Goal: Task Accomplishment & Management: Use online tool/utility

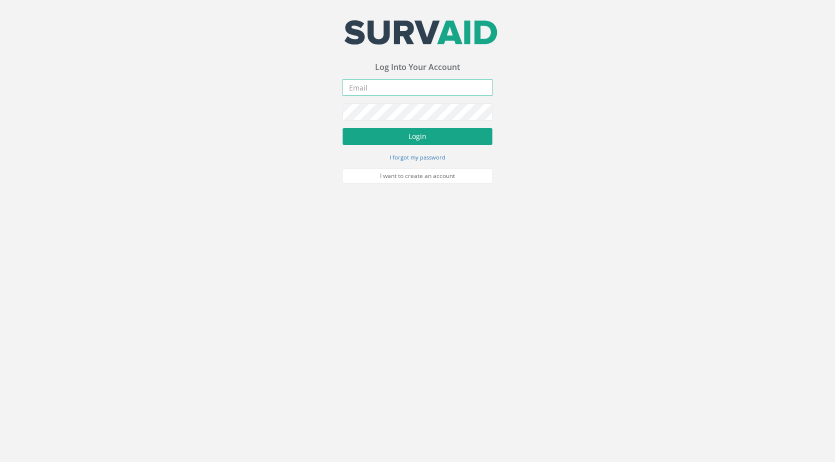
type input "[PERSON_NAME][EMAIL_ADDRESS][PERSON_NAME][DOMAIN_NAME]"
click at [417, 138] on button "Login" at bounding box center [418, 136] width 150 height 17
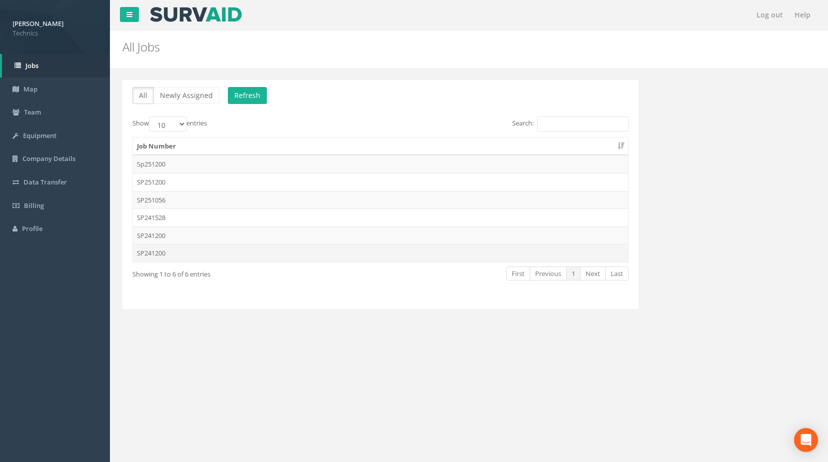
click at [154, 254] on td "SP241200" at bounding box center [380, 253] width 495 height 18
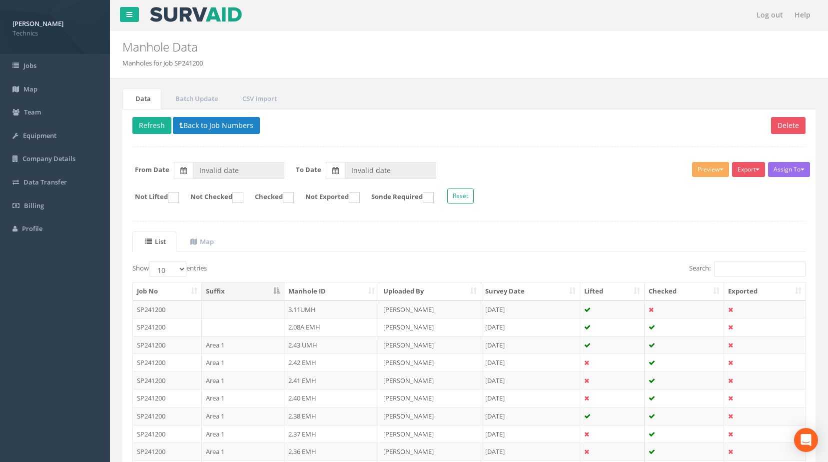
type input "[DATE]"
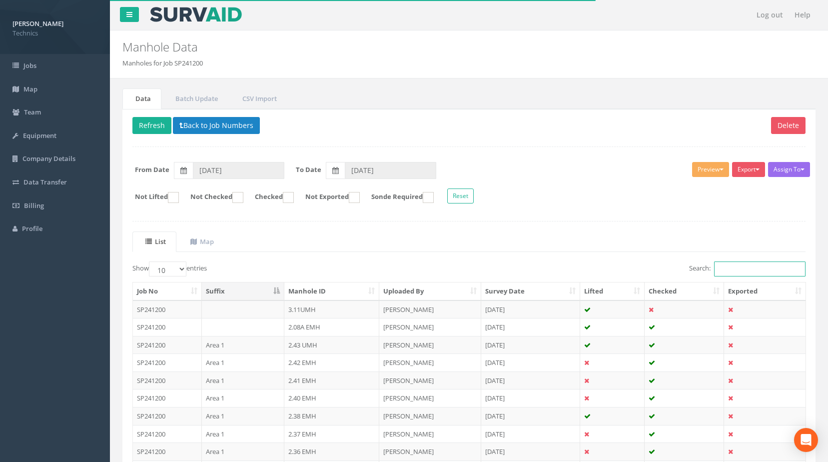
click at [736, 267] on input "Search:" at bounding box center [759, 268] width 91 height 15
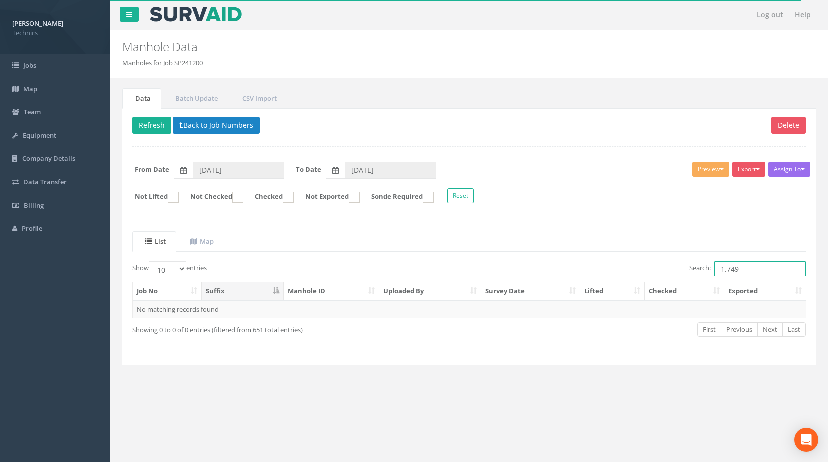
drag, startPoint x: 745, startPoint y: 269, endPoint x: 717, endPoint y: 270, distance: 28.0
click at [717, 270] on input "1.749" at bounding box center [759, 268] width 91 height 15
type input "1.749"
click at [232, 122] on button "Back to Job Numbers" at bounding box center [216, 125] width 87 height 17
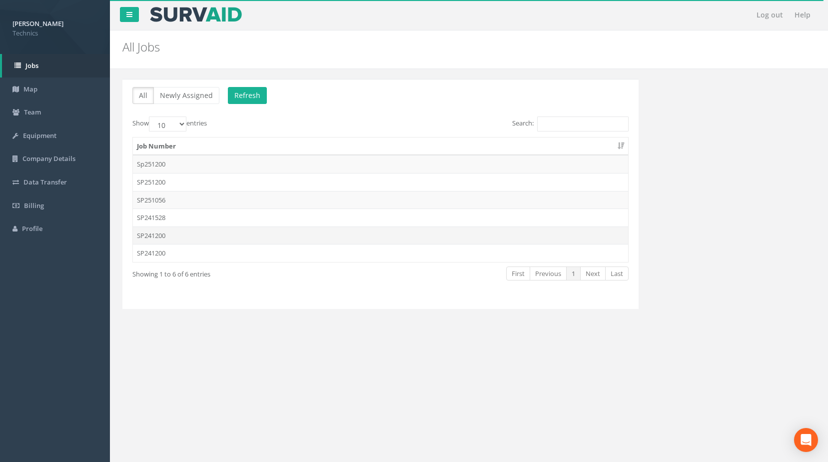
click at [146, 238] on td "SP241200" at bounding box center [380, 235] width 495 height 18
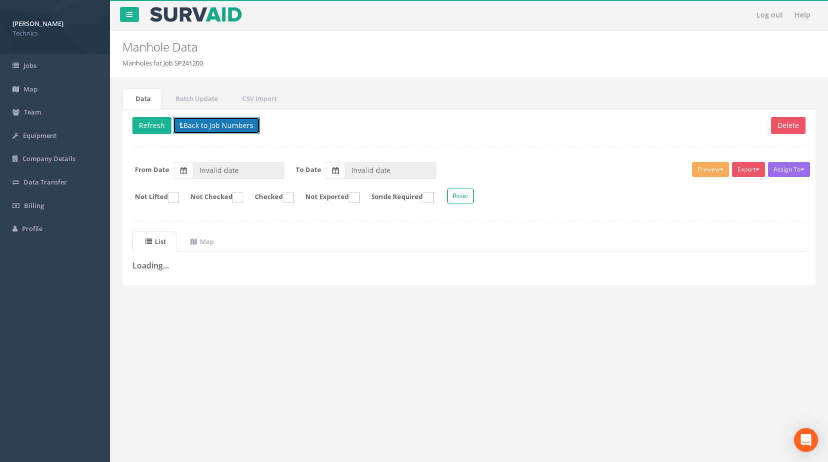
click at [209, 127] on button "Back to Job Numbers" at bounding box center [216, 125] width 87 height 17
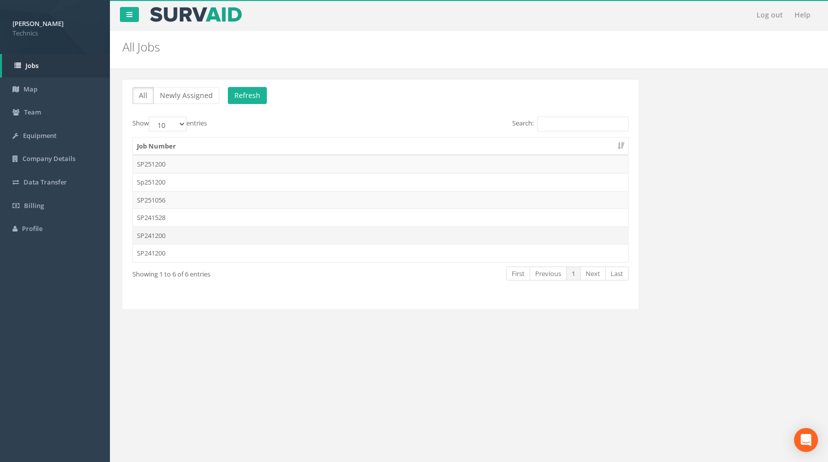
click at [163, 238] on td "SP241200" at bounding box center [380, 235] width 495 height 18
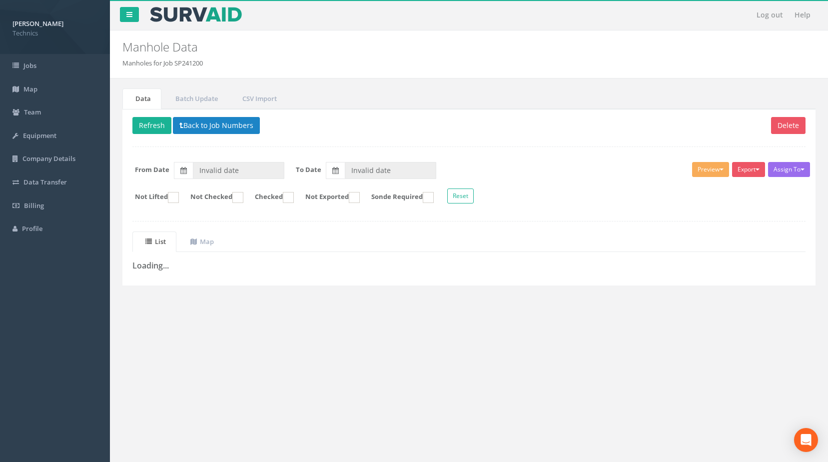
click at [297, 321] on div "Log out Help Manhole Data Manholes for Job SP241200 × There was an error fetchi…" at bounding box center [469, 300] width 718 height 600
click at [412, 425] on div "Log out Help Manhole Data Manholes for Job SP241200 × There was an error fetchi…" at bounding box center [469, 300] width 718 height 600
type input "[DATE]"
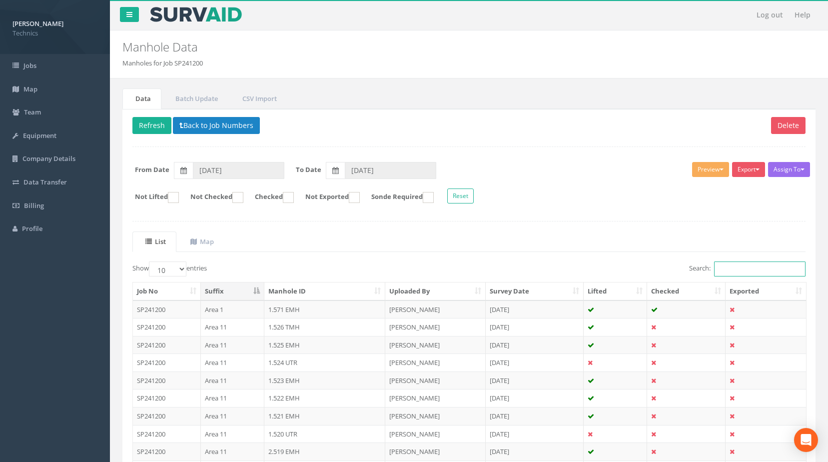
click at [726, 272] on input "Search:" at bounding box center [759, 268] width 91 height 15
paste input "1.749"
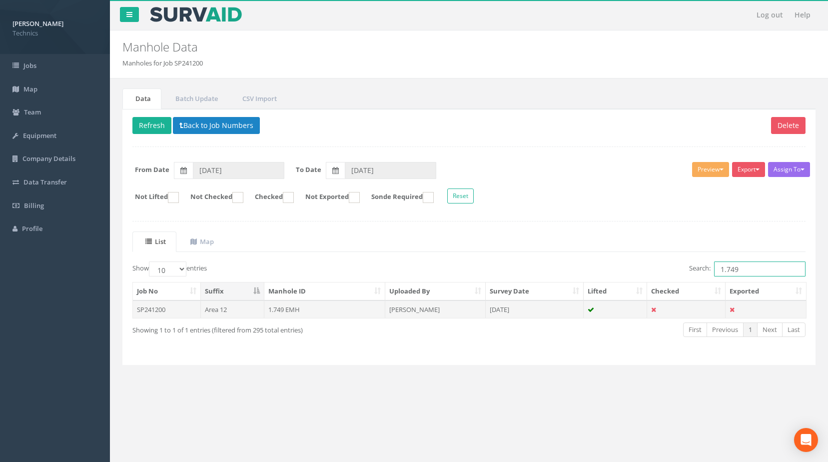
type input "1.749"
click at [280, 309] on td "1.749 EMH" at bounding box center [324, 309] width 121 height 18
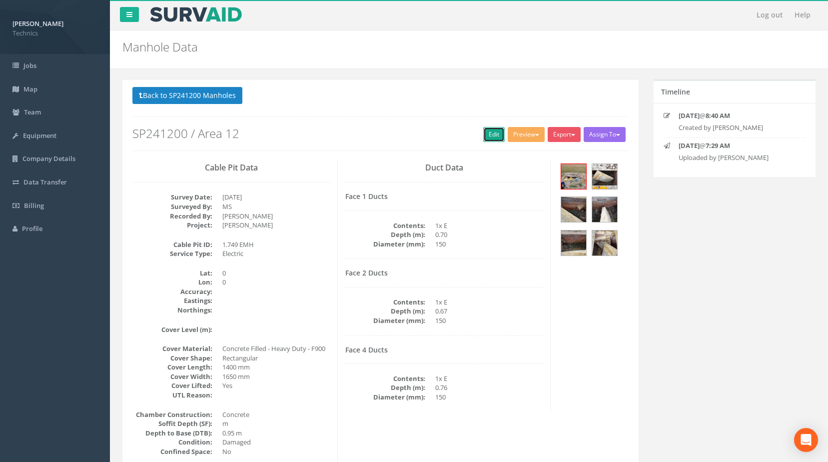
click at [487, 138] on link "Edit" at bounding box center [493, 134] width 21 height 15
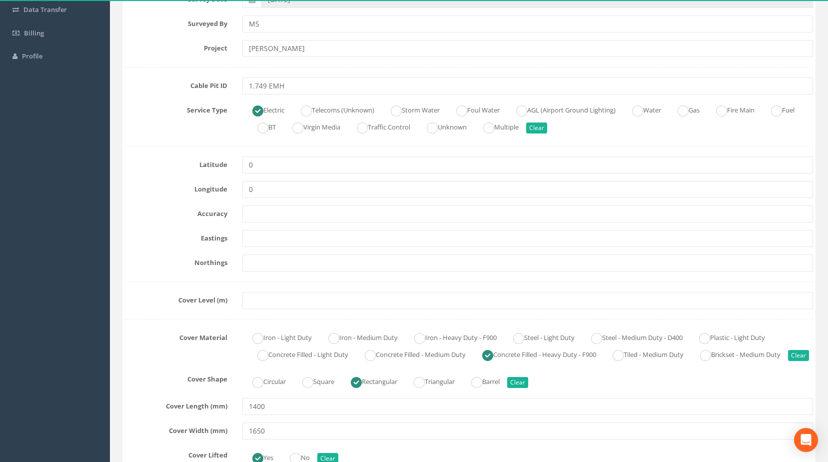
scroll to position [150, 0]
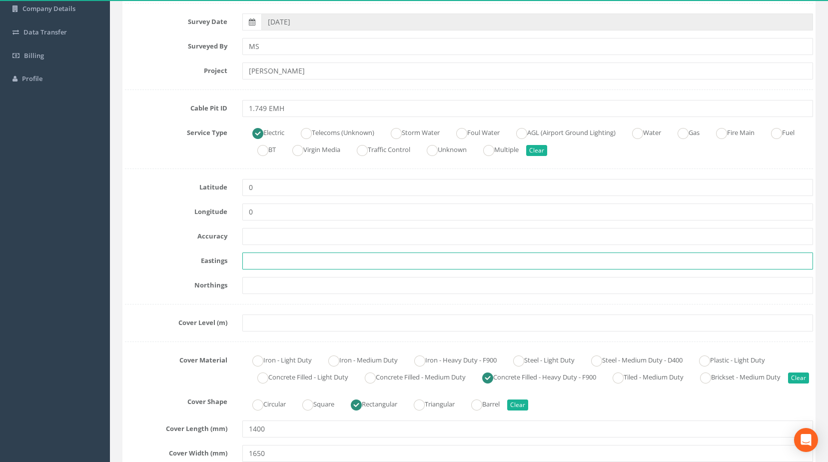
click at [265, 261] on input "text" at bounding box center [527, 260] width 571 height 17
paste input "430167.3890"
type input "430167.3890"
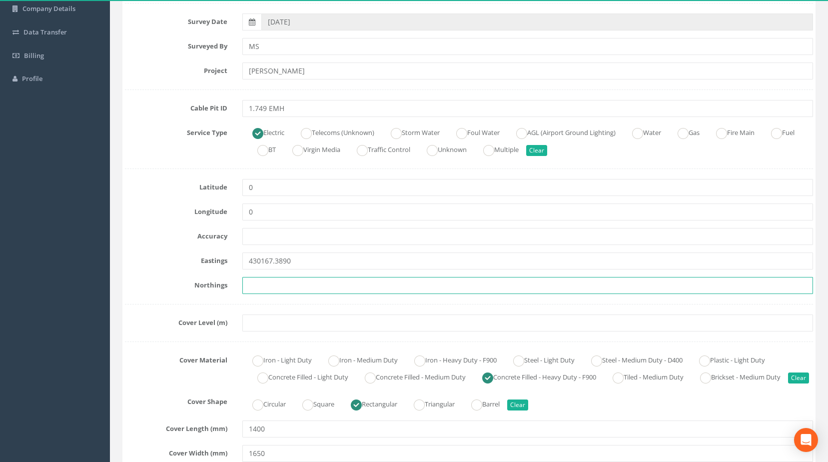
click at [269, 285] on input "text" at bounding box center [527, 285] width 571 height 17
paste input "206036.8100"
type input "206036.8100"
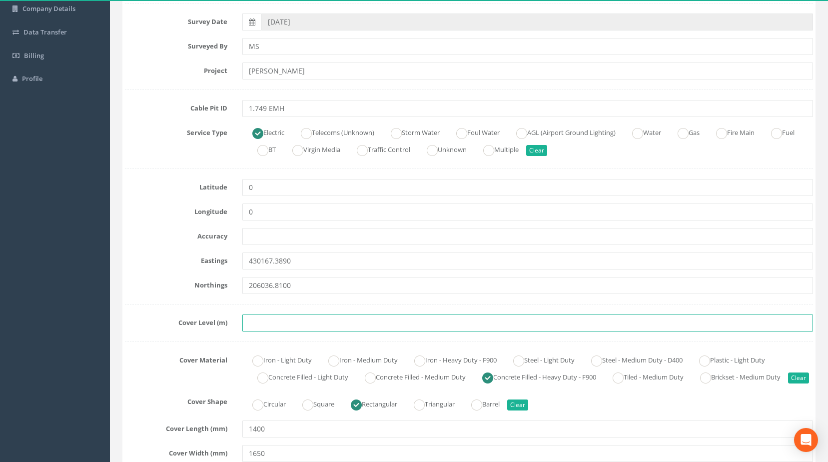
click at [263, 322] on input "text" at bounding box center [527, 322] width 571 height 17
paste input "75.0510"
type input "75.0510"
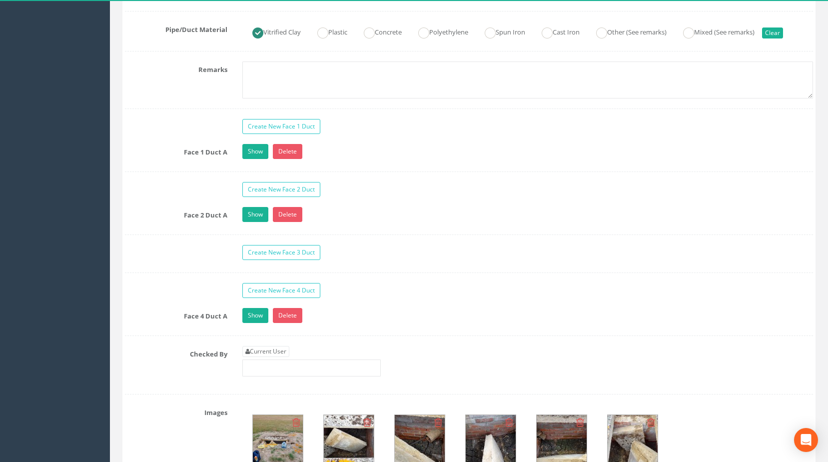
scroll to position [849, 0]
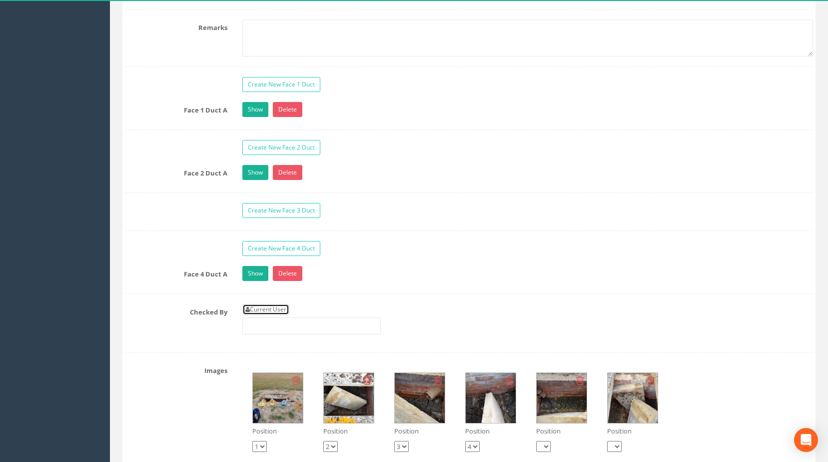
click at [254, 315] on link "Current User" at bounding box center [265, 309] width 47 height 11
type input "[PERSON_NAME]"
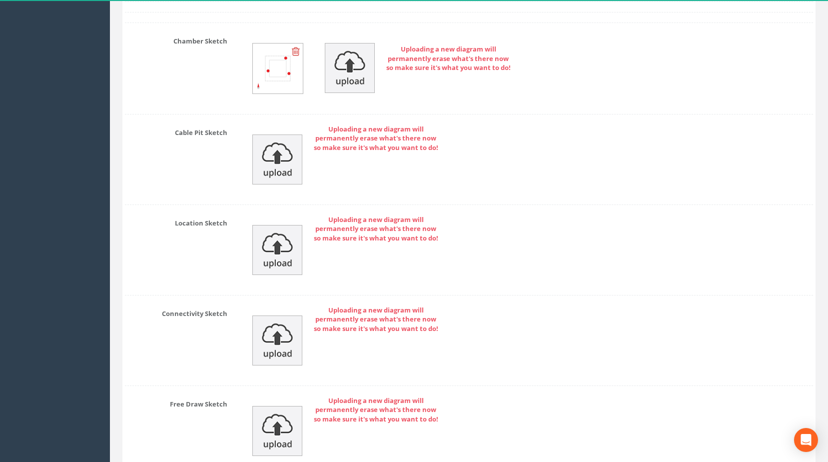
scroll to position [1543, 0]
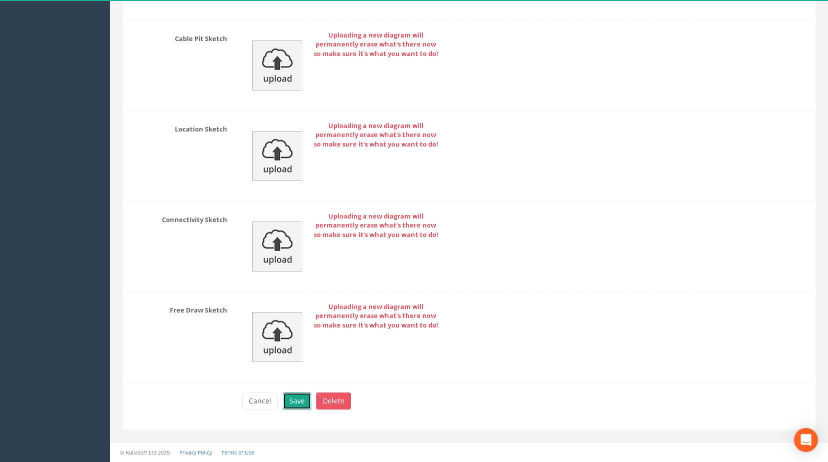
click at [296, 401] on button "Save" at bounding box center [297, 400] width 28 height 17
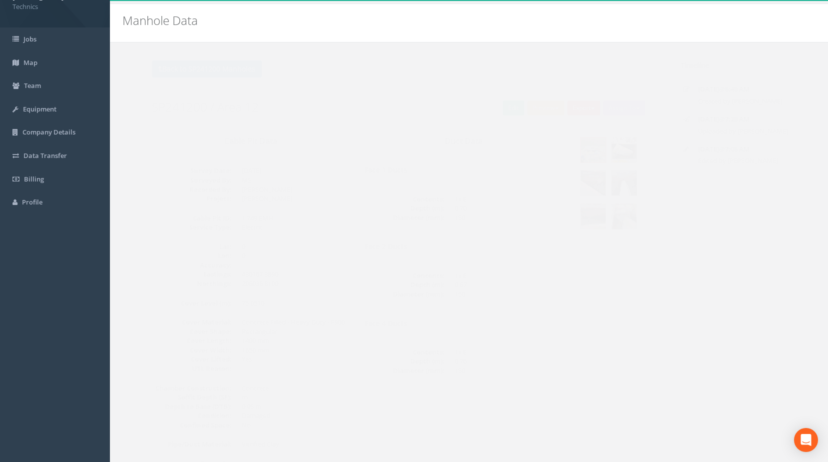
scroll to position [20, 0]
